Goal: Task Accomplishment & Management: Complete application form

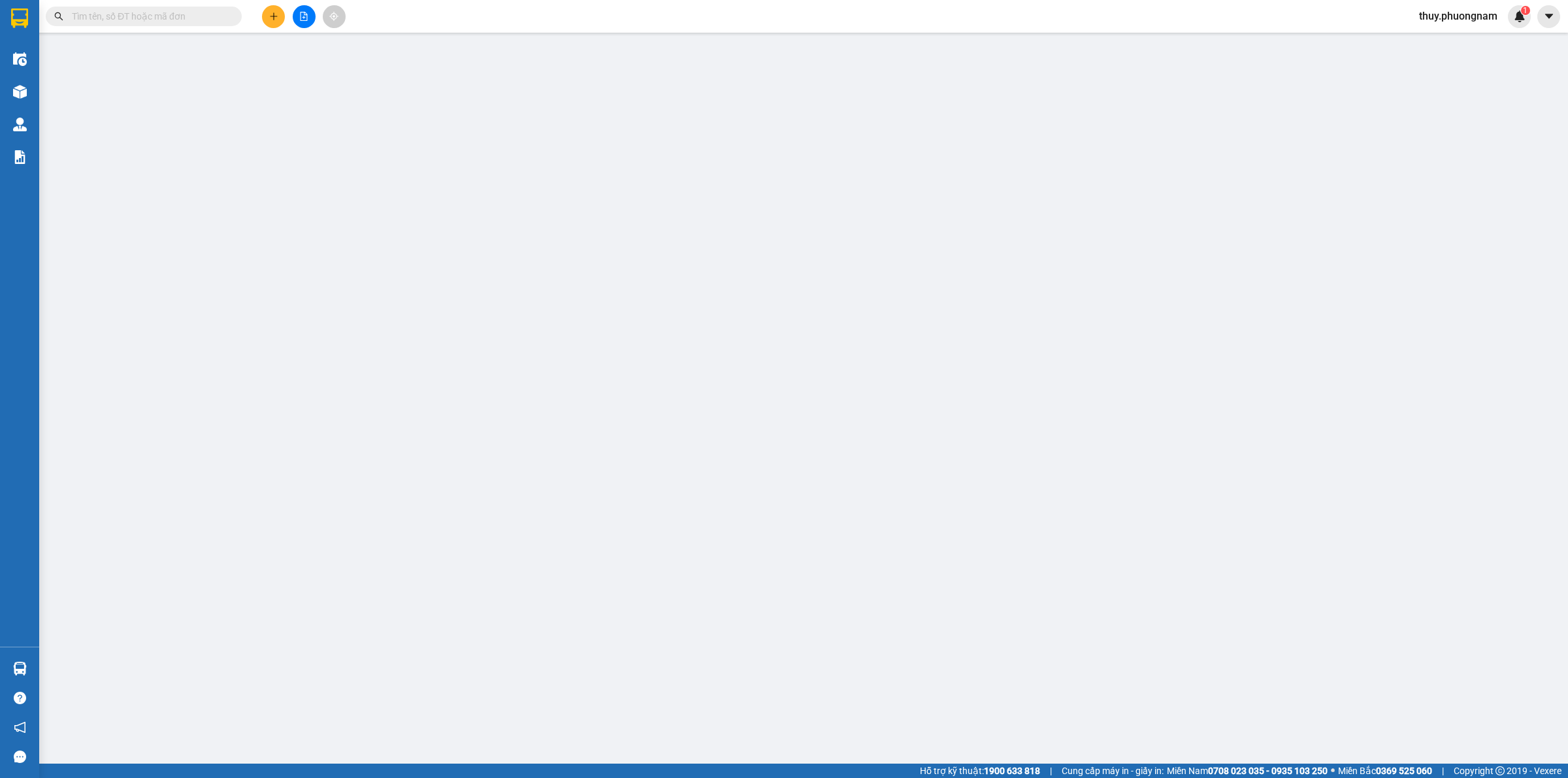
click at [170, 17] on input "text" at bounding box center [149, 16] width 155 height 14
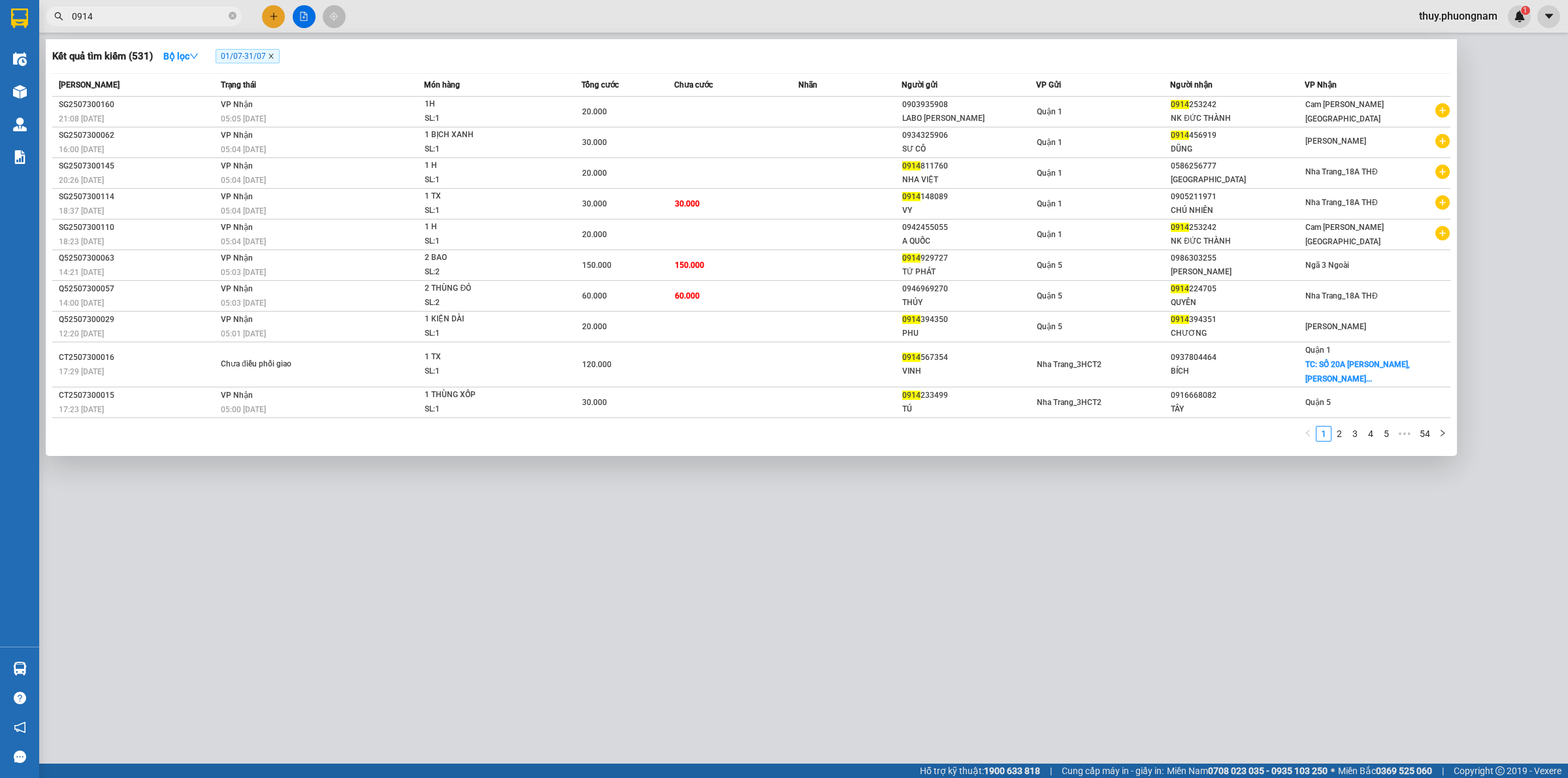
click at [270, 58] on icon "close" at bounding box center [271, 56] width 7 height 7
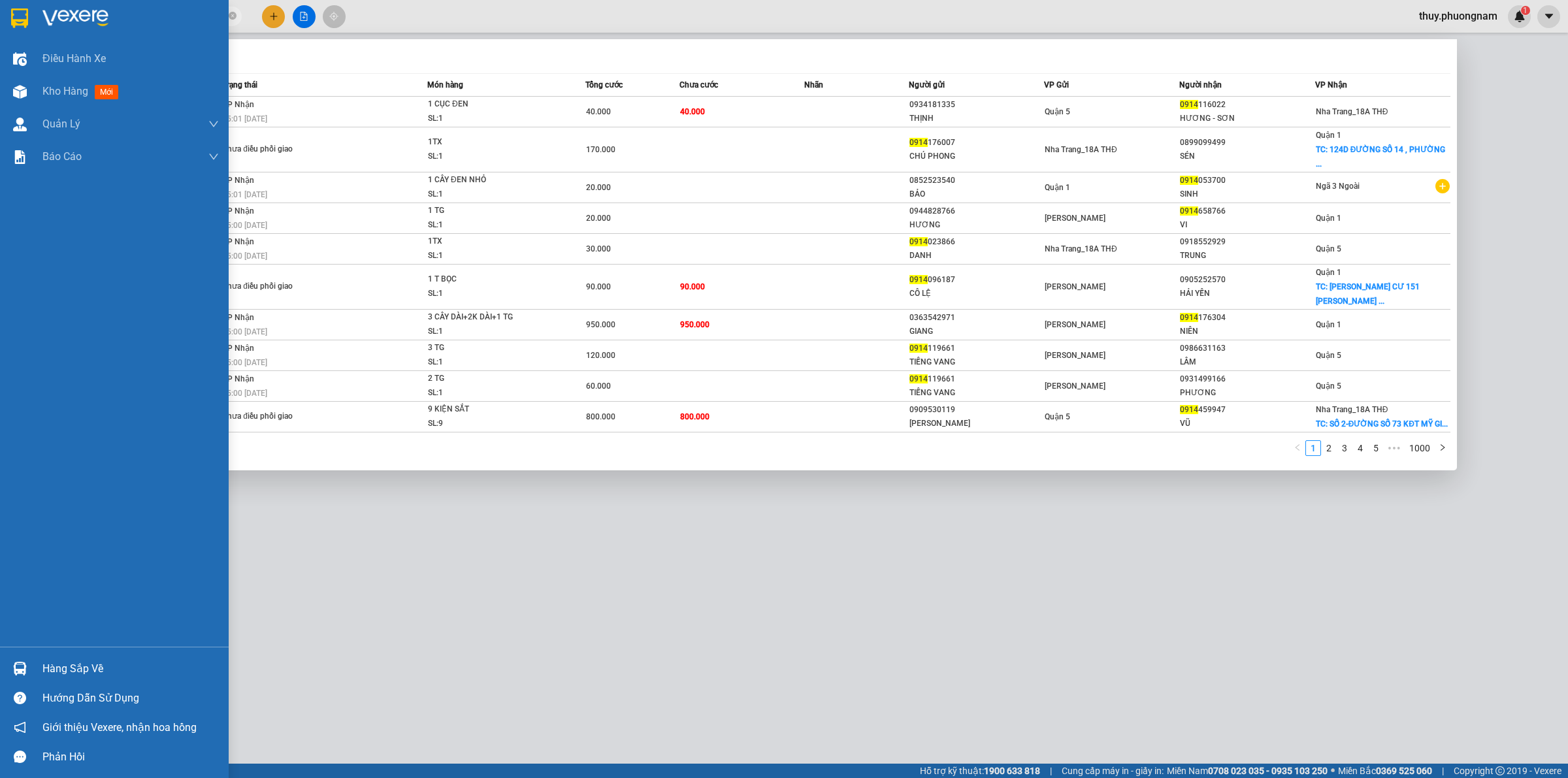
click at [107, 3] on div at bounding box center [114, 21] width 228 height 42
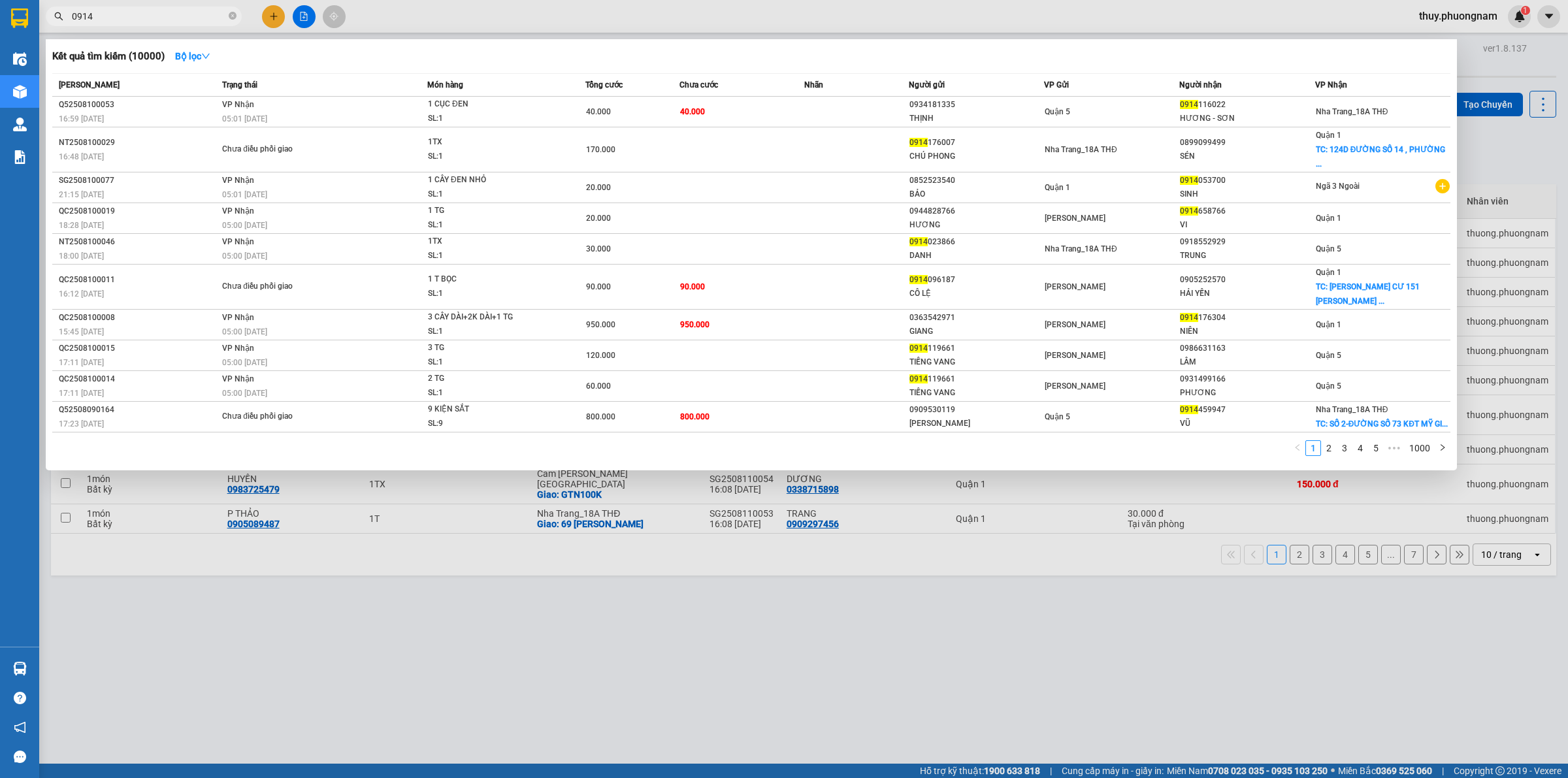
click at [135, 21] on input "0914" at bounding box center [149, 16] width 155 height 14
click at [112, 17] on input "0914" at bounding box center [149, 16] width 155 height 14
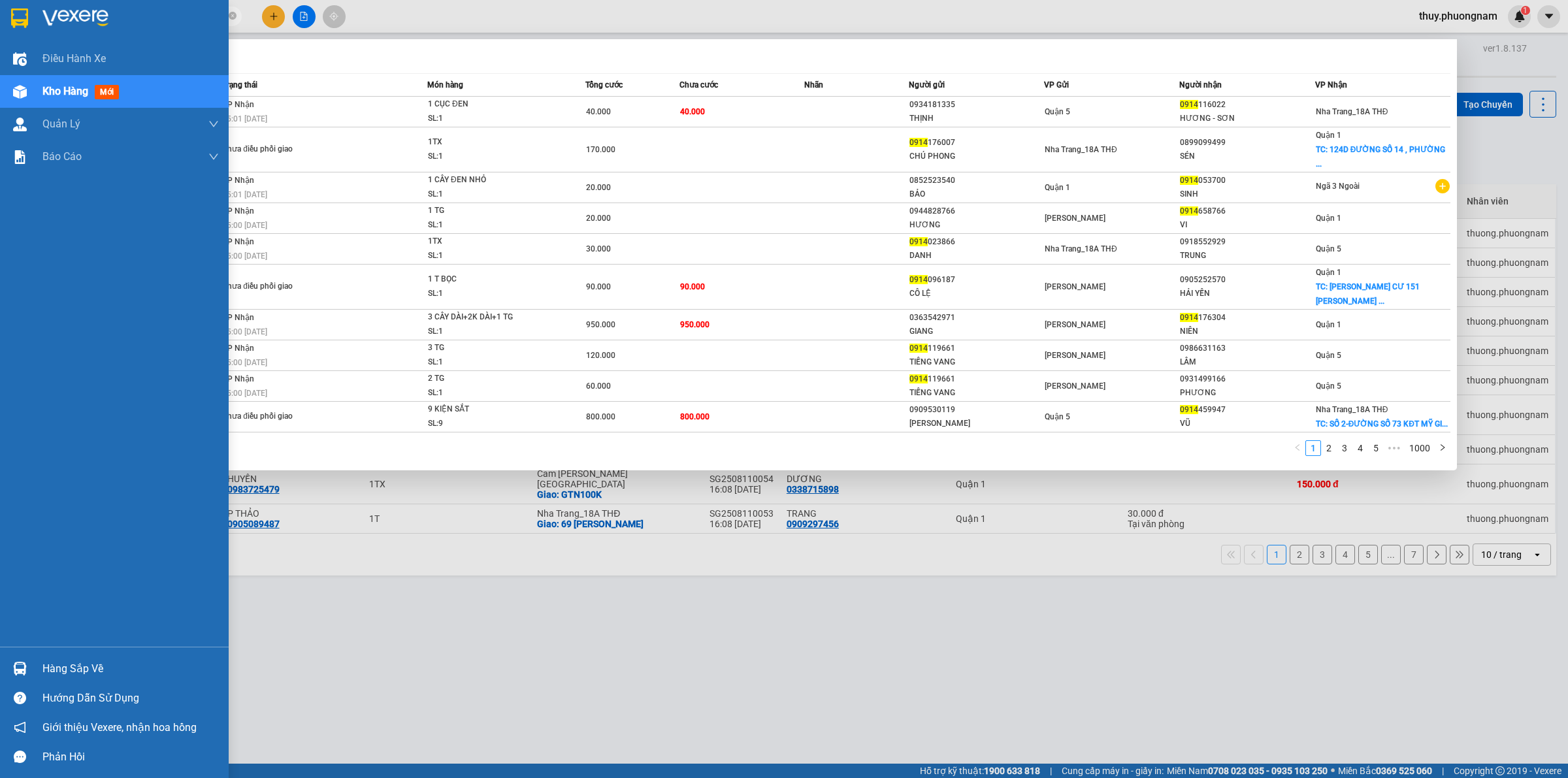
drag, startPoint x: 126, startPoint y: 17, endPoint x: 0, endPoint y: 25, distance: 126.3
click at [0, 25] on section "Kết quả [PERSON_NAME] ( 10000 ) Bộ lọc Mã ĐH Trạng thái Món hàng Tổng [PERSON_N…" at bounding box center [784, 389] width 1568 height 778
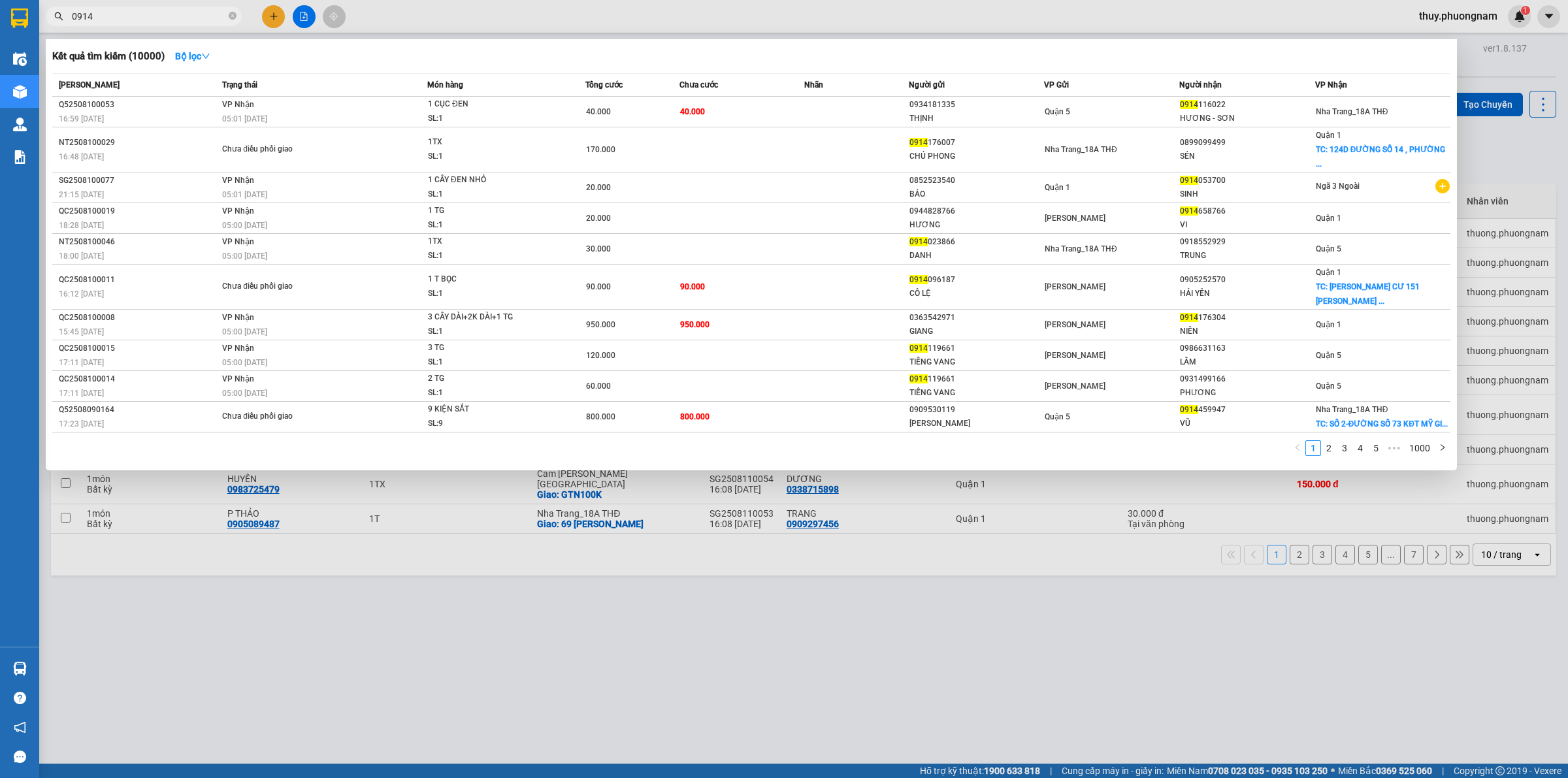
click at [122, 20] on input "0914" at bounding box center [149, 16] width 155 height 14
drag, startPoint x: 149, startPoint y: 25, endPoint x: 0, endPoint y: 7, distance: 150.1
click at [0, 7] on section "Kết quả [PERSON_NAME] ( 10000 ) Bộ lọc Mã ĐH Trạng thái Món hàng Tổng [PERSON_N…" at bounding box center [784, 389] width 1568 height 778
click at [141, 16] on input "0914" at bounding box center [149, 16] width 155 height 14
drag, startPoint x: 147, startPoint y: 17, endPoint x: 0, endPoint y: 0, distance: 148.0
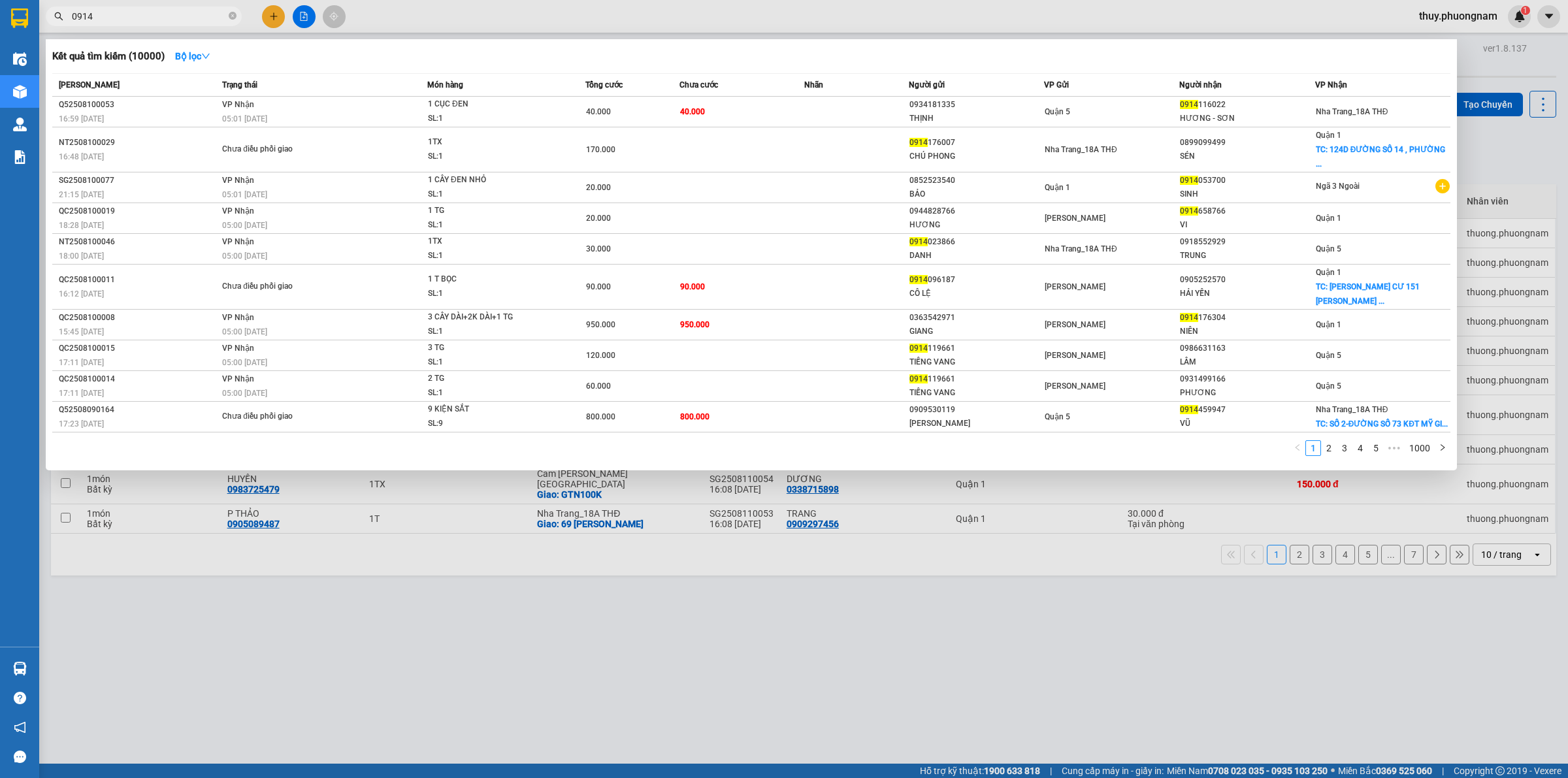
click at [0, 0] on section "Kết quả [PERSON_NAME] ( 10000 ) Bộ lọc Mã ĐH Trạng thái Món hàng Tổng [PERSON_N…" at bounding box center [784, 389] width 1568 height 778
drag, startPoint x: 97, startPoint y: 11, endPoint x: 0, endPoint y: -8, distance: 98.8
click at [0, 0] on html "Kết quả [PERSON_NAME] ( 10000 ) Bộ lọc Mã ĐH Trạng thái Món hàng Tổng [PERSON_N…" at bounding box center [784, 389] width 1568 height 778
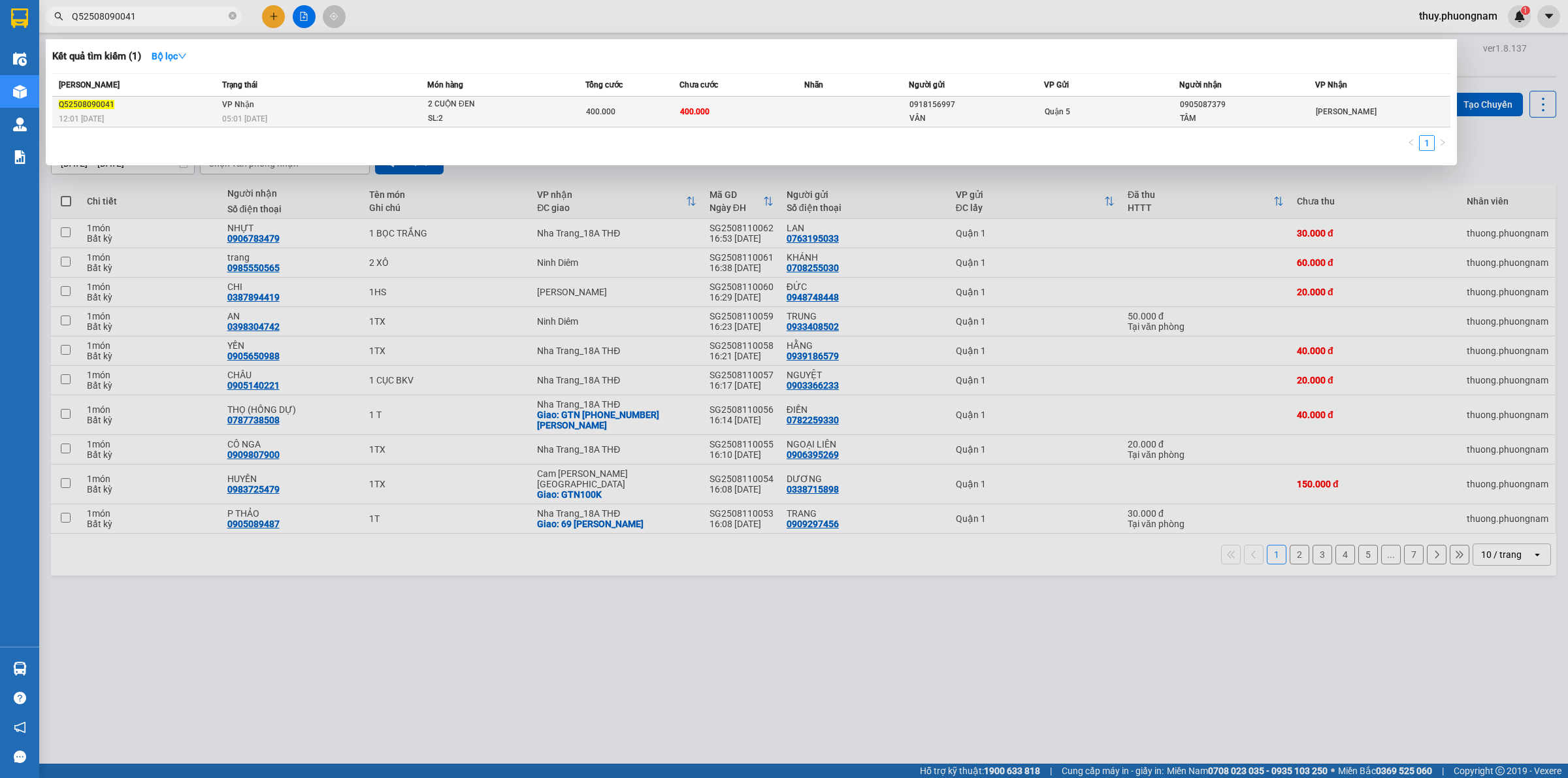
type input "Q52508090041"
click at [97, 106] on span "Q52508090041" at bounding box center [86, 105] width 56 height 9
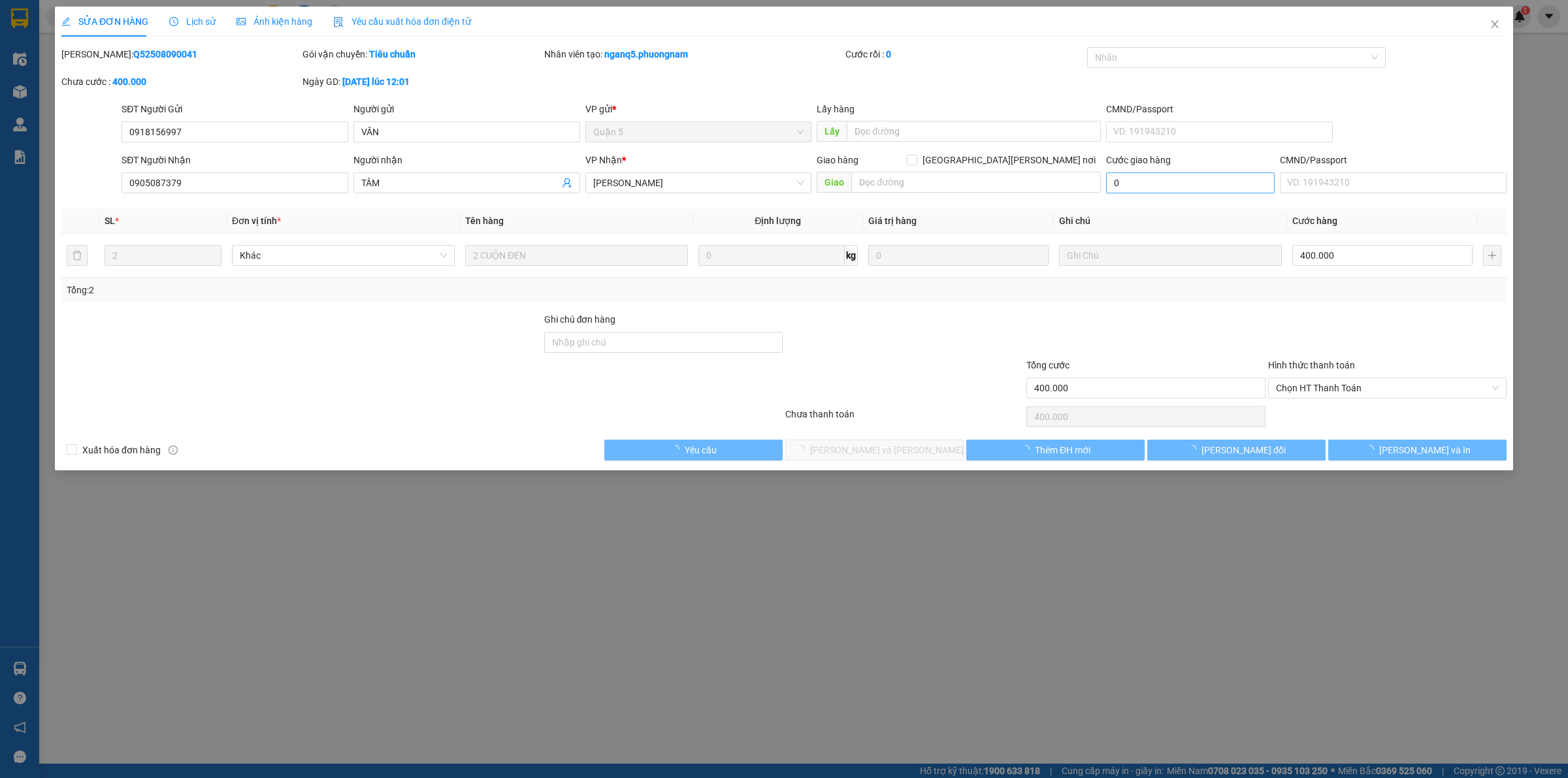
type input "0918156997"
type input "VÂN"
type input "0905087379"
type input "TÂM"
type input "400.000"
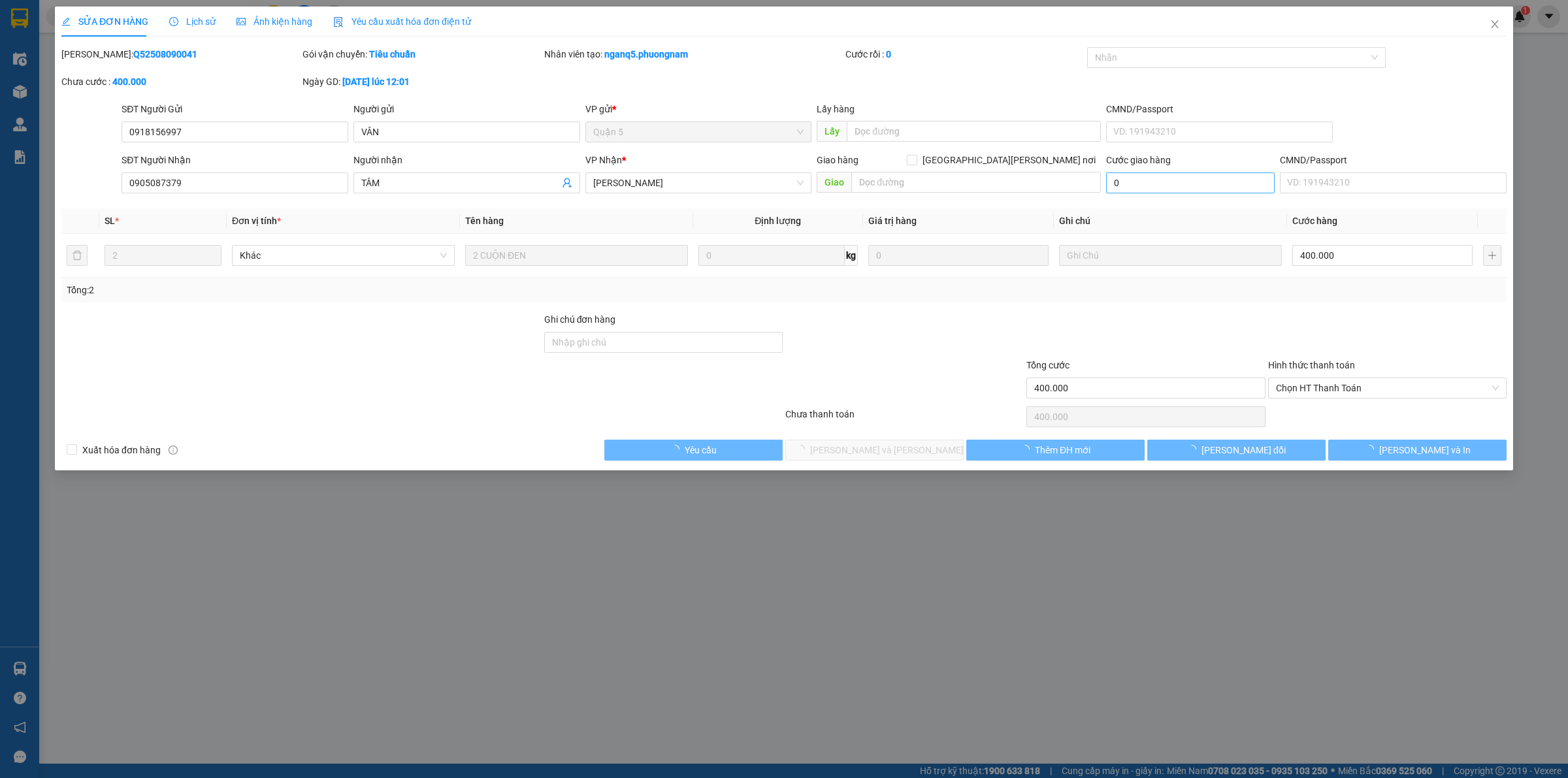
type input "400.000"
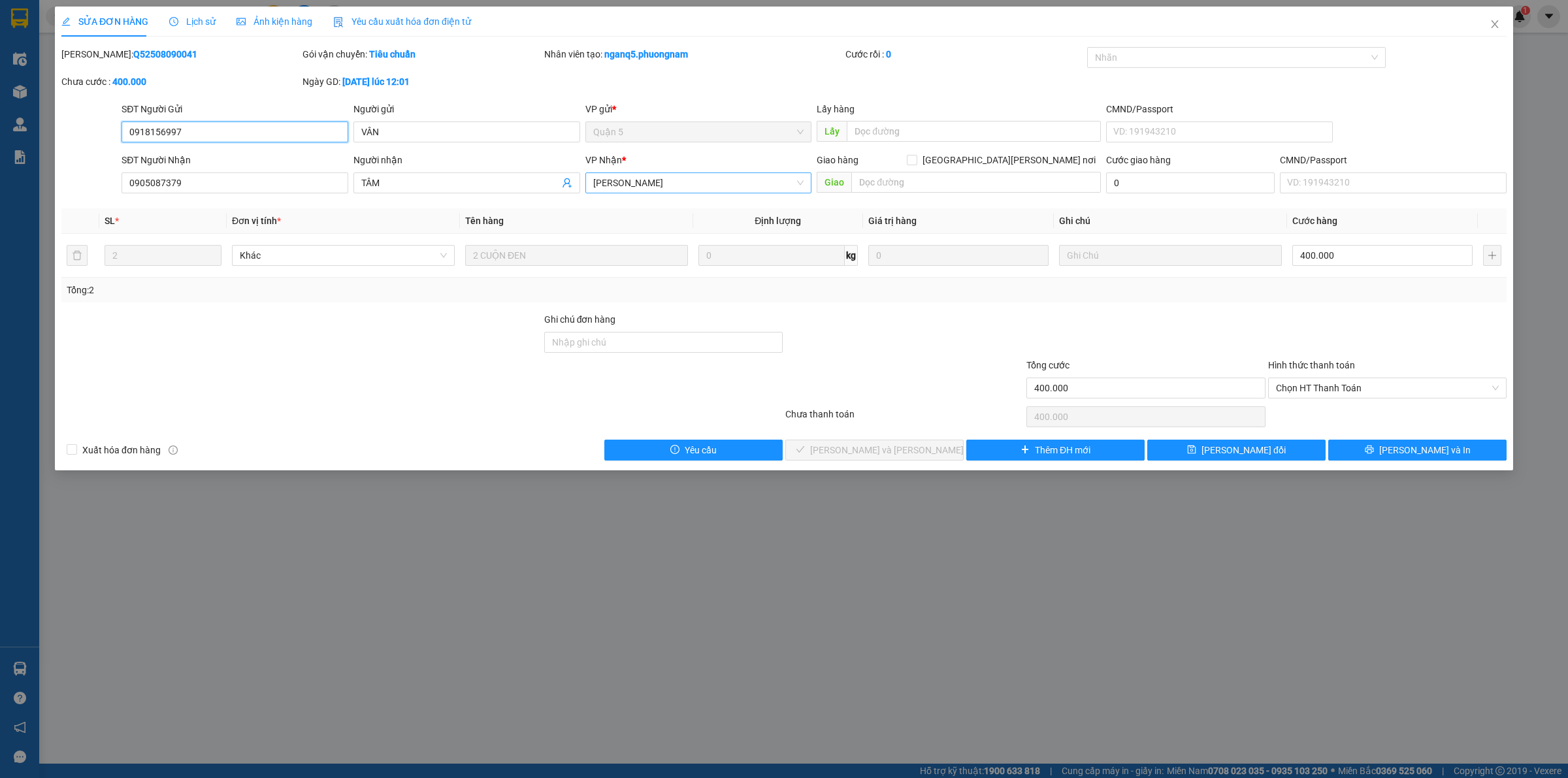
click at [713, 183] on span "[PERSON_NAME]" at bounding box center [699, 183] width 211 height 20
click at [892, 206] on div "Total Paid Fee 0 Total UnPaid Fee 400.000 Cash Collection Total Fee Mã ĐH: Q525…" at bounding box center [784, 254] width 1445 height 414
click at [1445, 452] on button "[PERSON_NAME] và In" at bounding box center [1417, 450] width 178 height 21
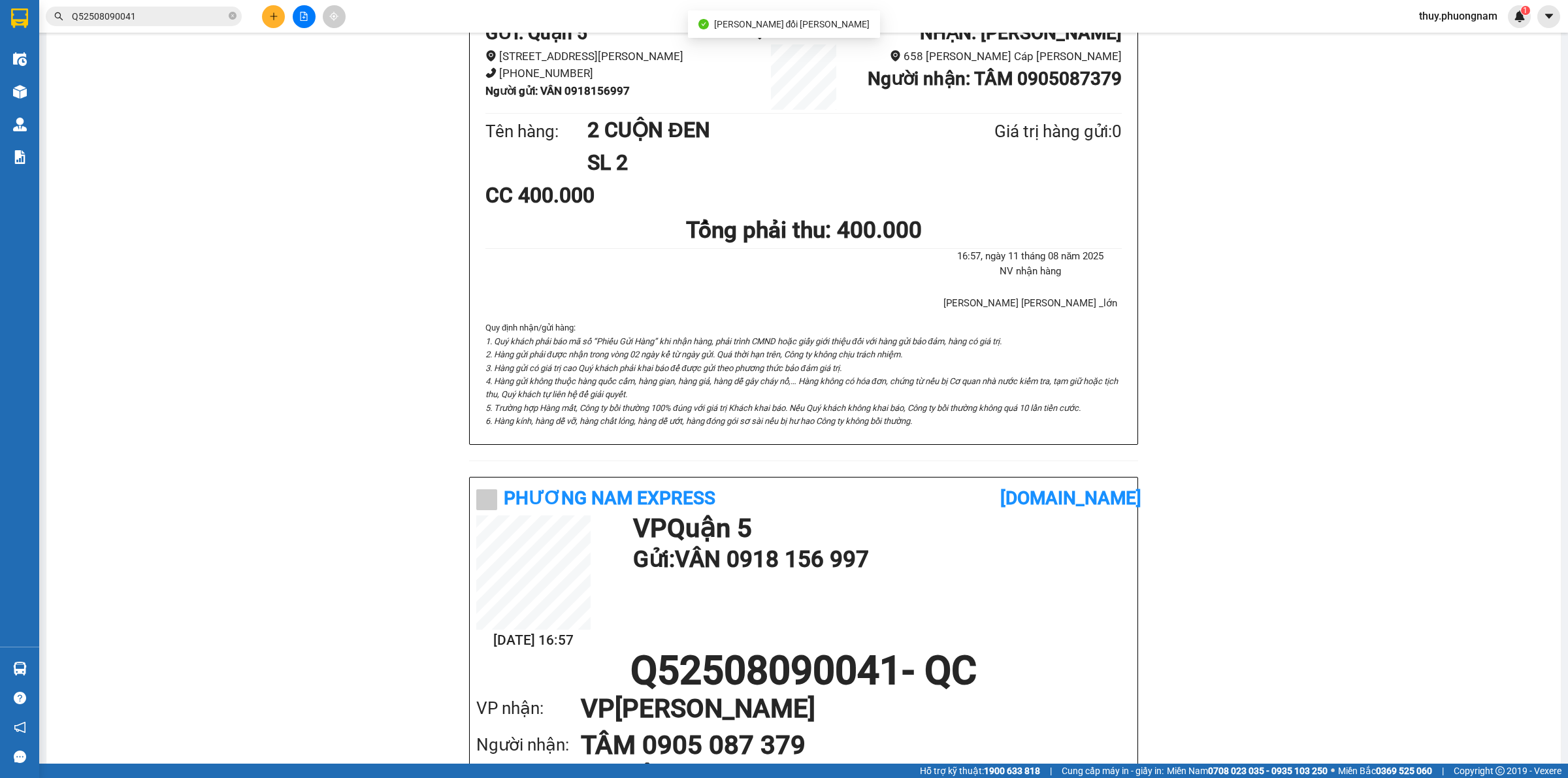
scroll to position [369, 0]
